Goal: Check status: Check status

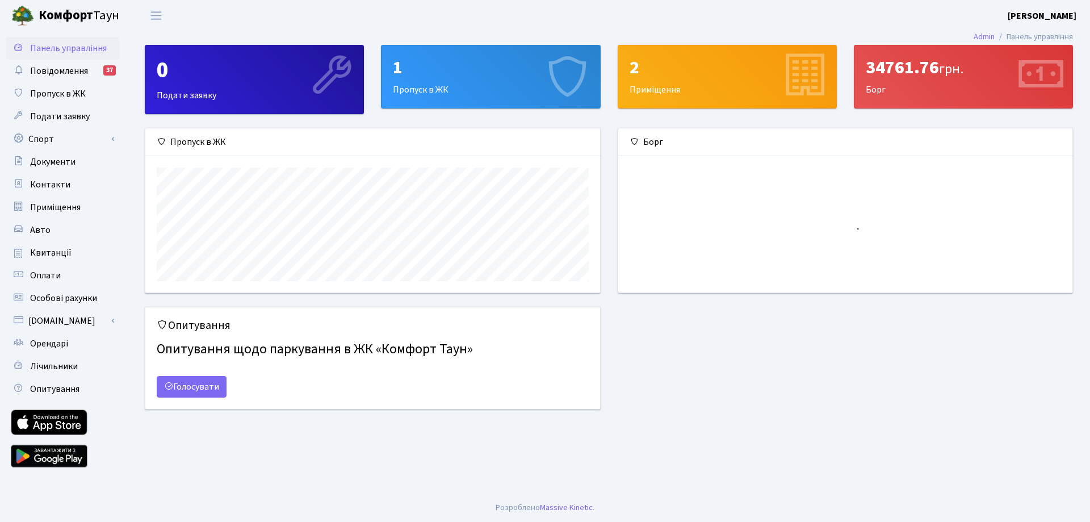
scroll to position [164, 454]
click at [432, 75] on div "1" at bounding box center [490, 68] width 195 height 22
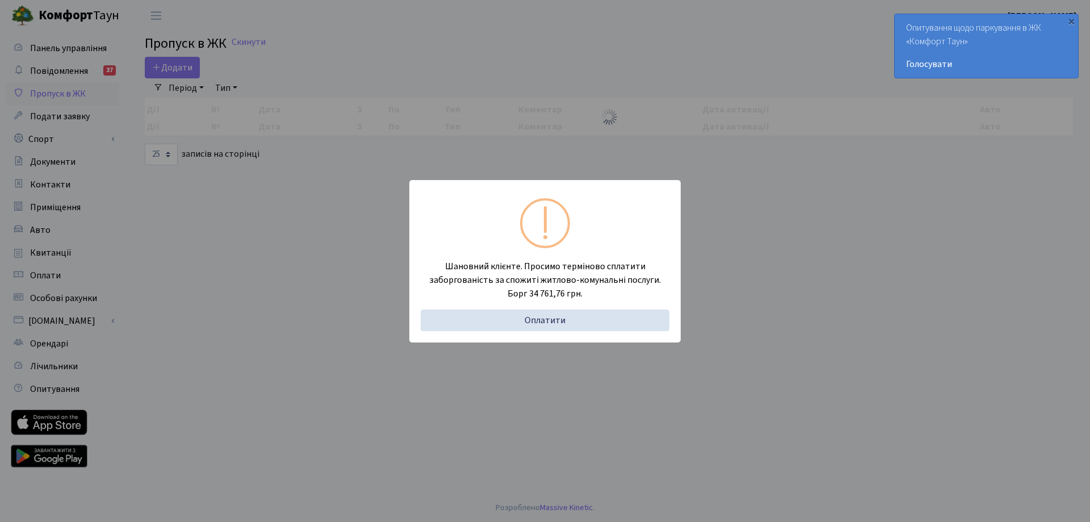
select select "25"
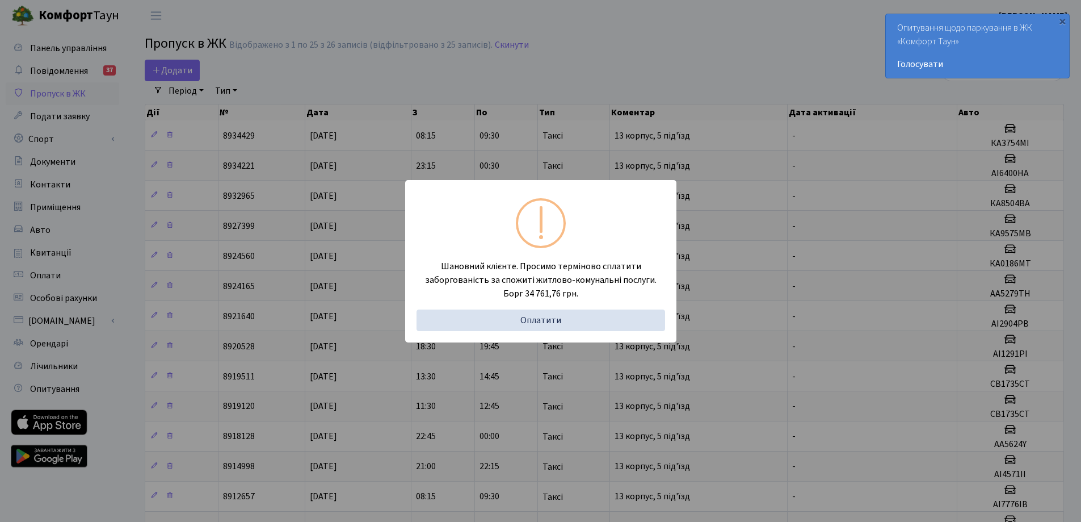
click at [520, 64] on div "Шановний клієнте. Просимо терміново сплатити заборгованість за спожиті житлово-…" at bounding box center [540, 261] width 1081 height 522
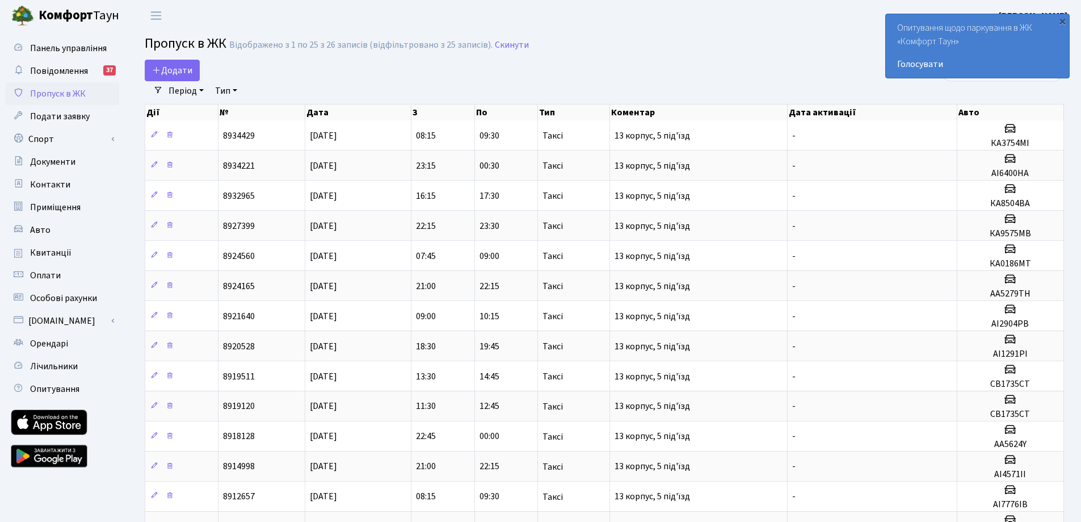
click at [733, 48] on h2 "Пропуск в ЖК Відображено з 1 по 25 з 26 записів (відфільтровано з 25 записів). …" at bounding box center [604, 45] width 919 height 19
